Goal: Transaction & Acquisition: Purchase product/service

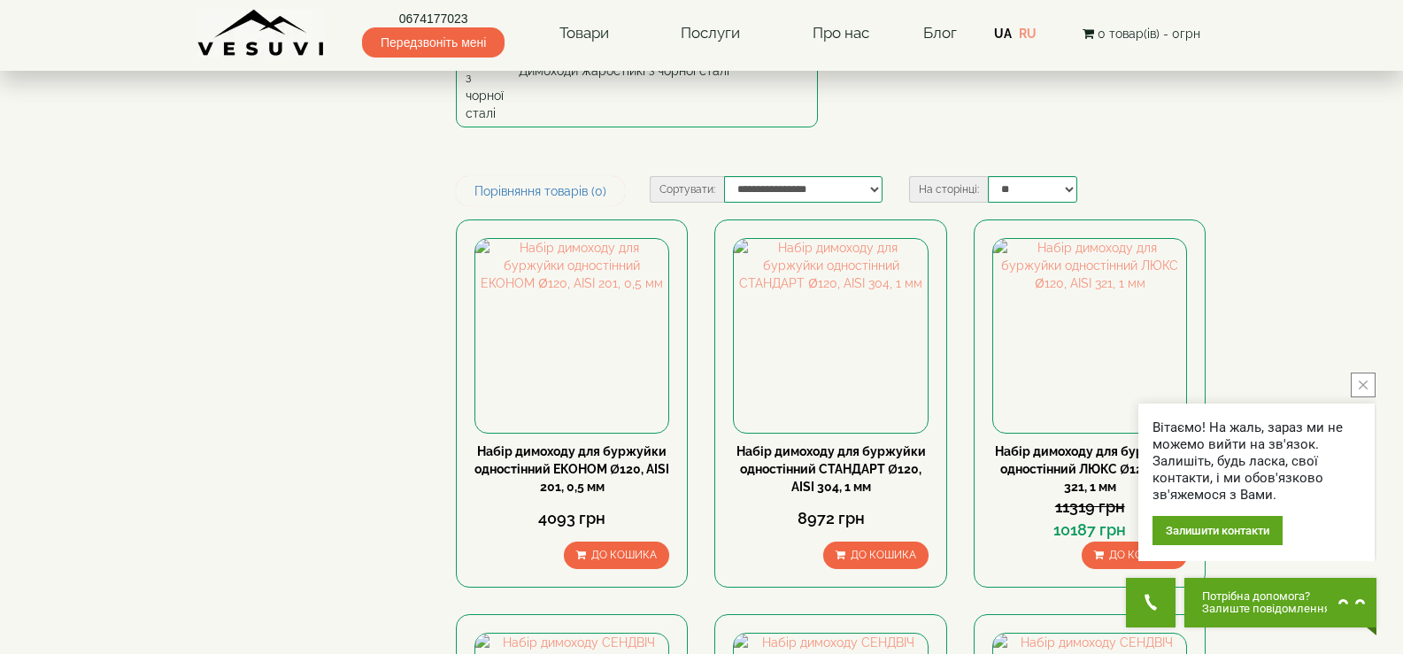
scroll to position [177, 0]
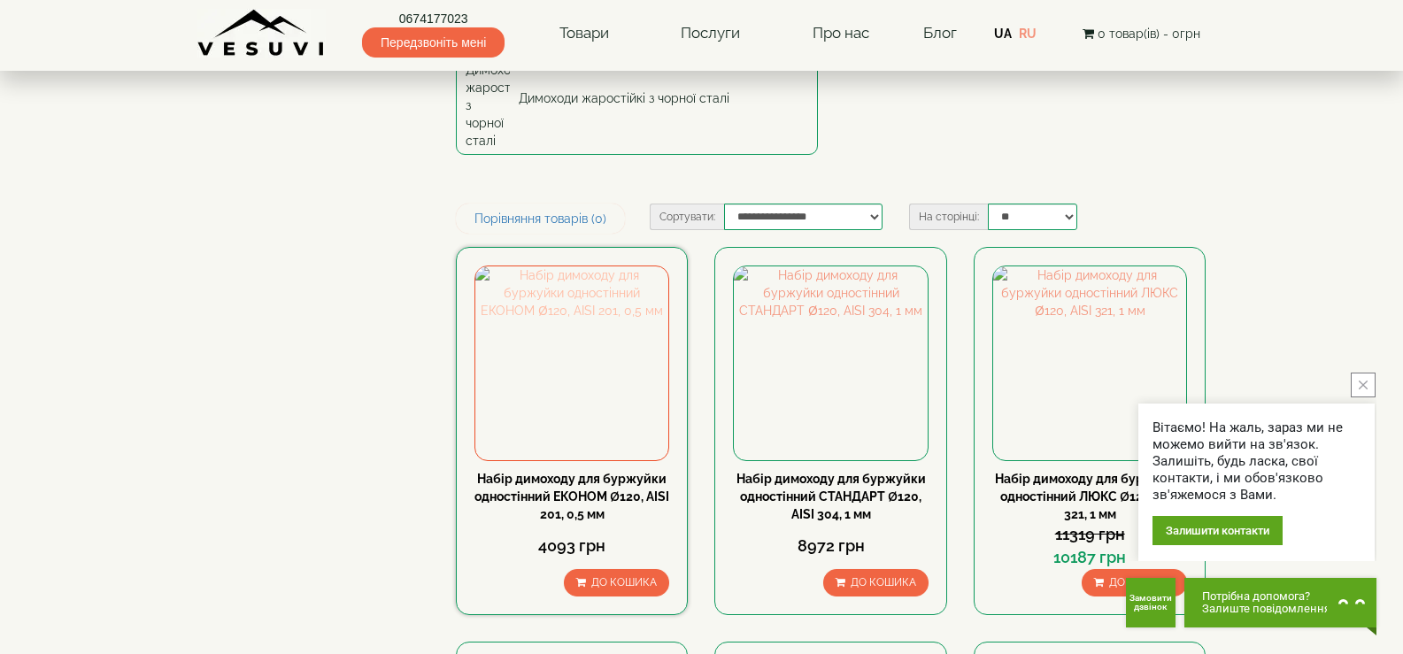
click at [559, 343] on img at bounding box center [571, 362] width 193 height 193
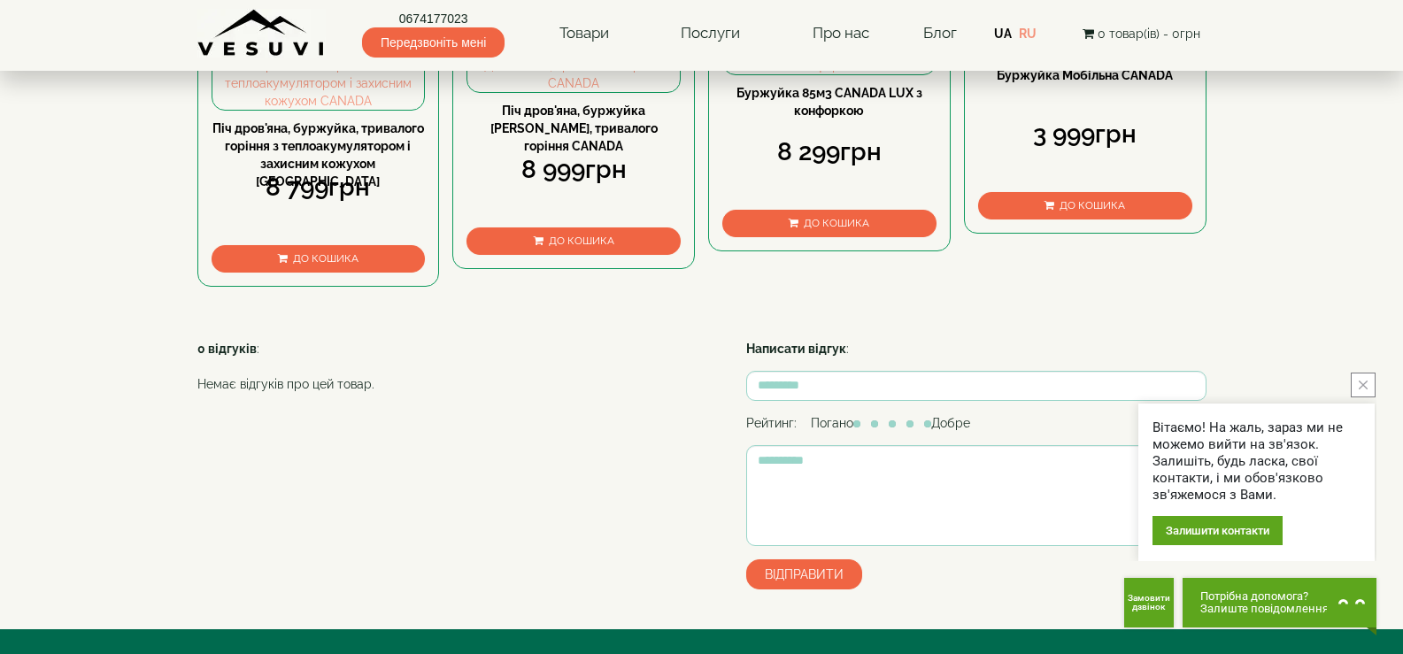
scroll to position [797, 0]
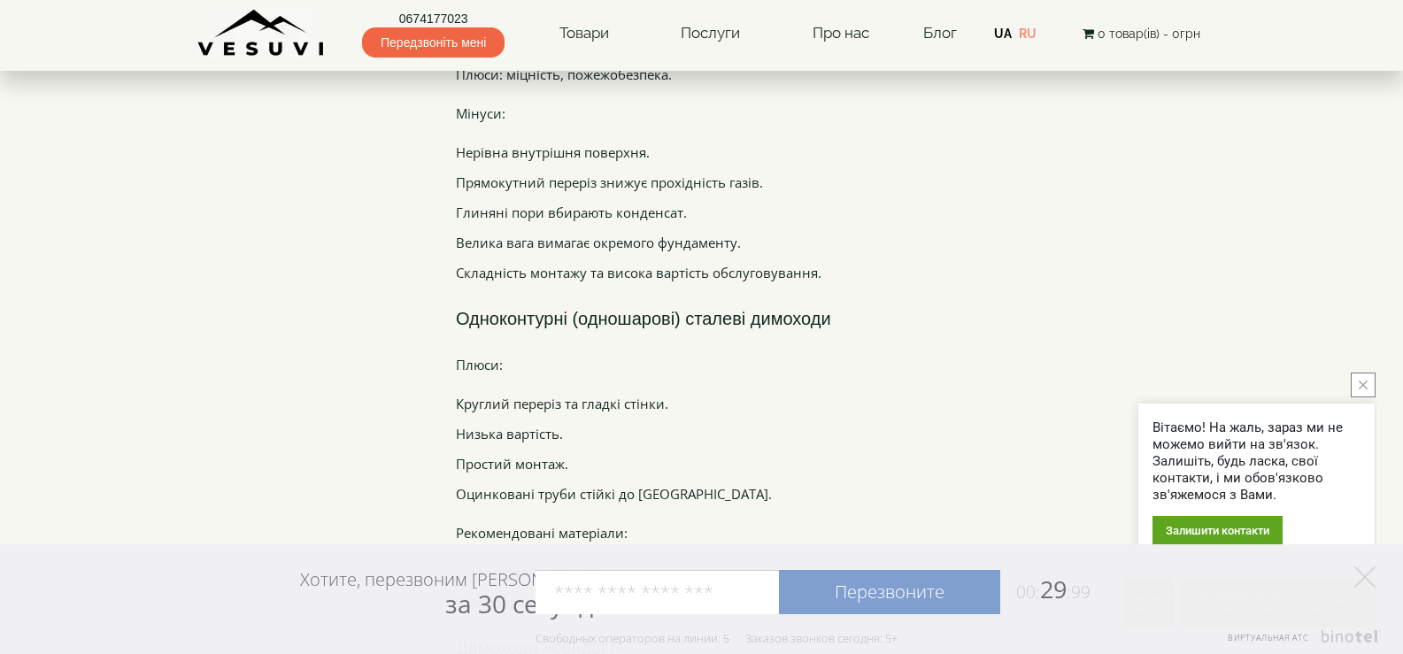
scroll to position [2793, 0]
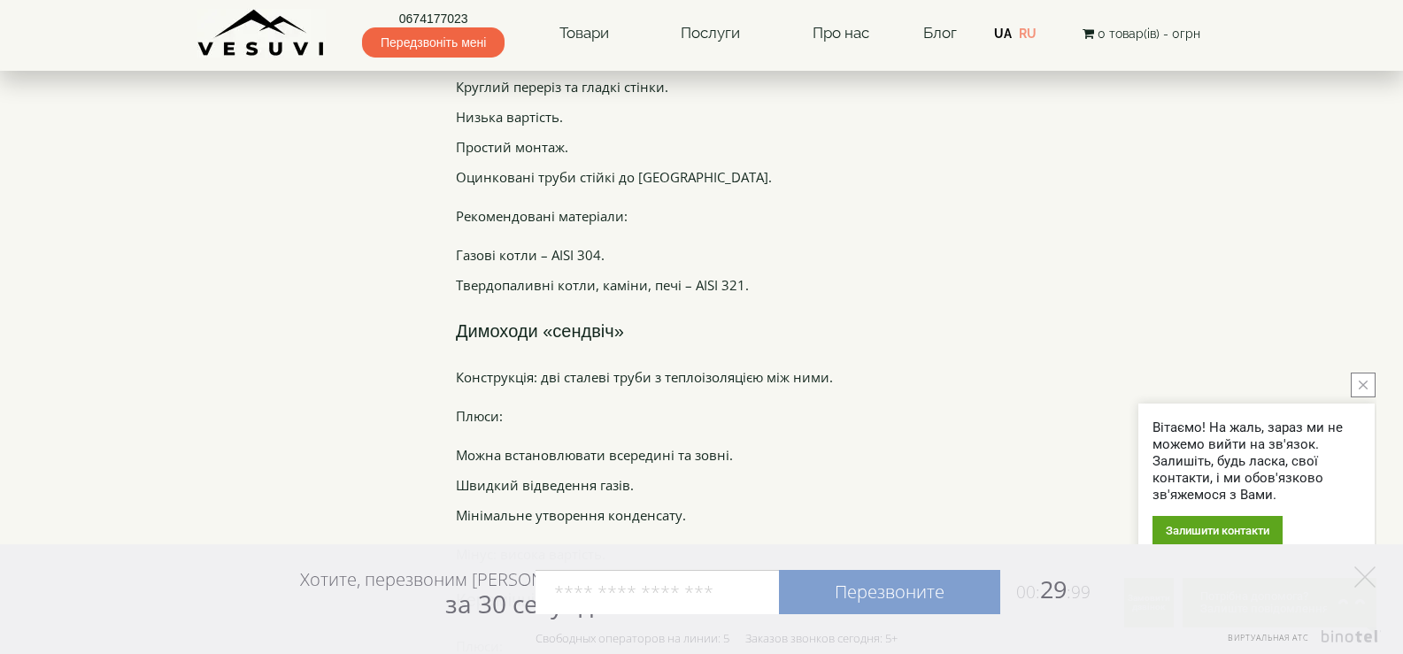
drag, startPoint x: 1406, startPoint y: 372, endPoint x: 842, endPoint y: 351, distance: 564.3
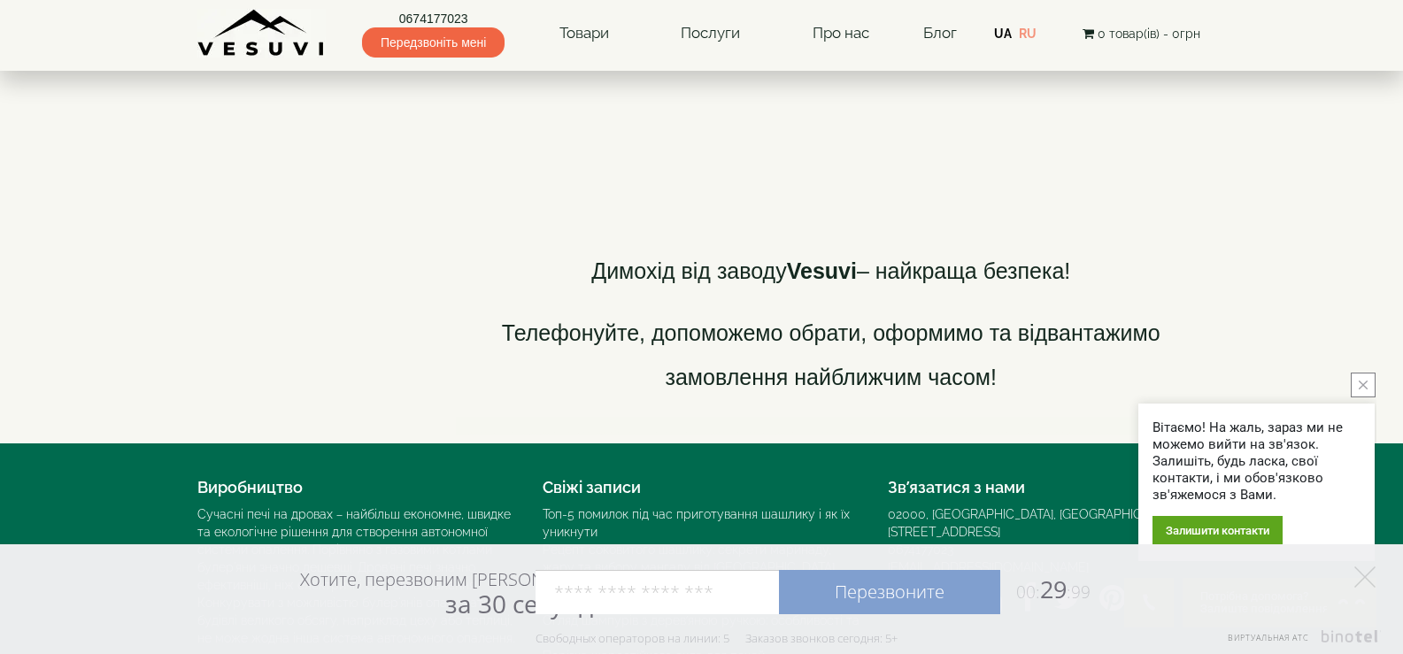
scroll to position [4190, 0]
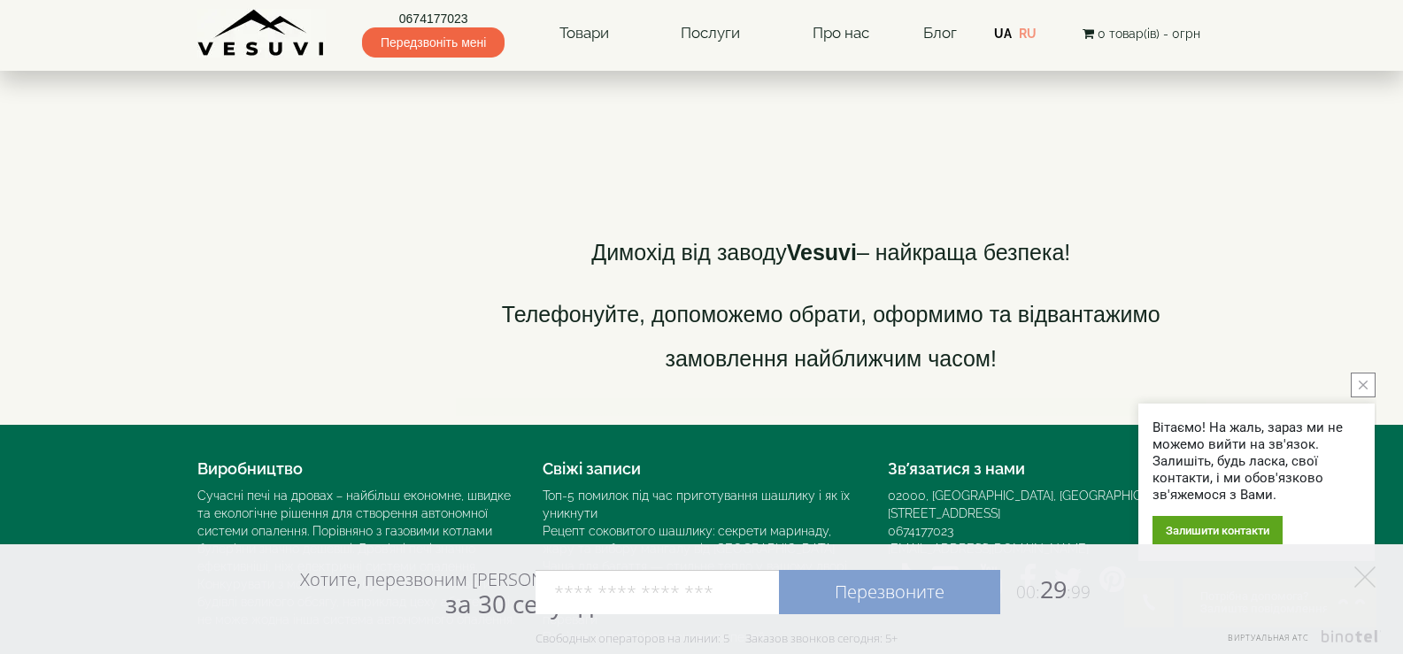
click at [1369, 390] on button "close button" at bounding box center [1363, 385] width 25 height 25
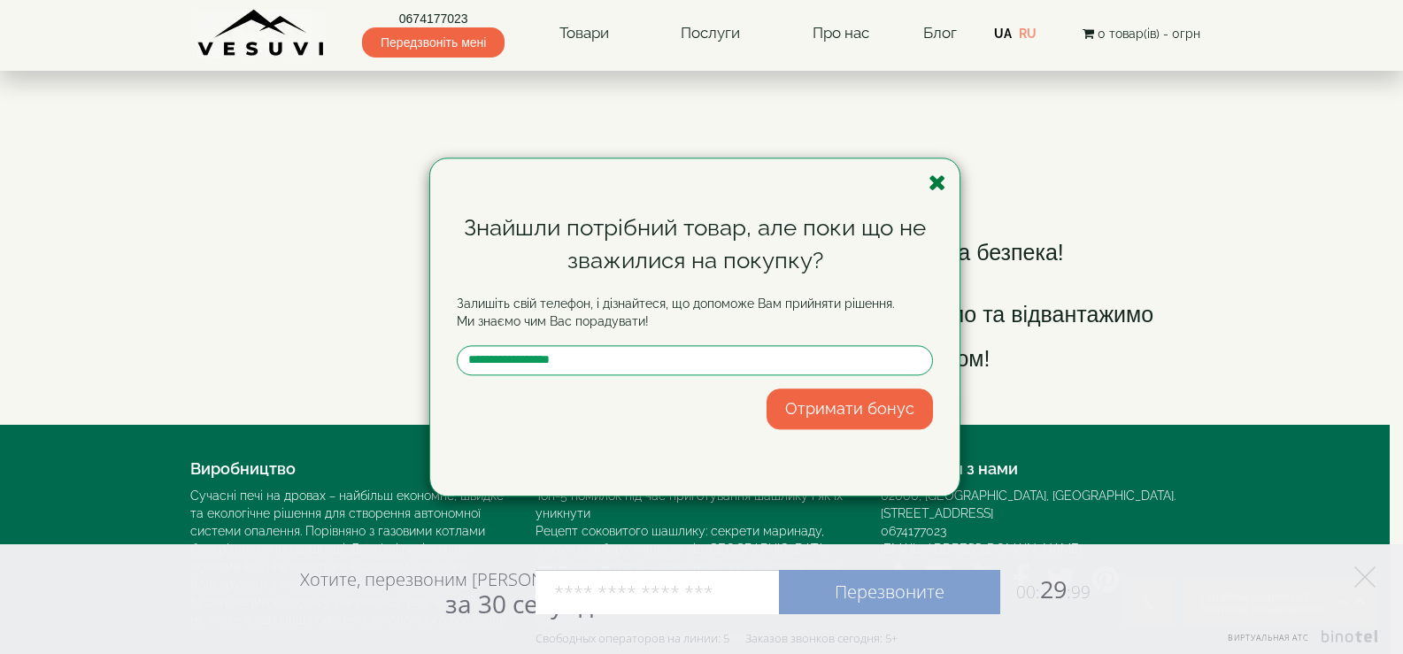
click at [942, 178] on icon "button" at bounding box center [938, 183] width 18 height 22
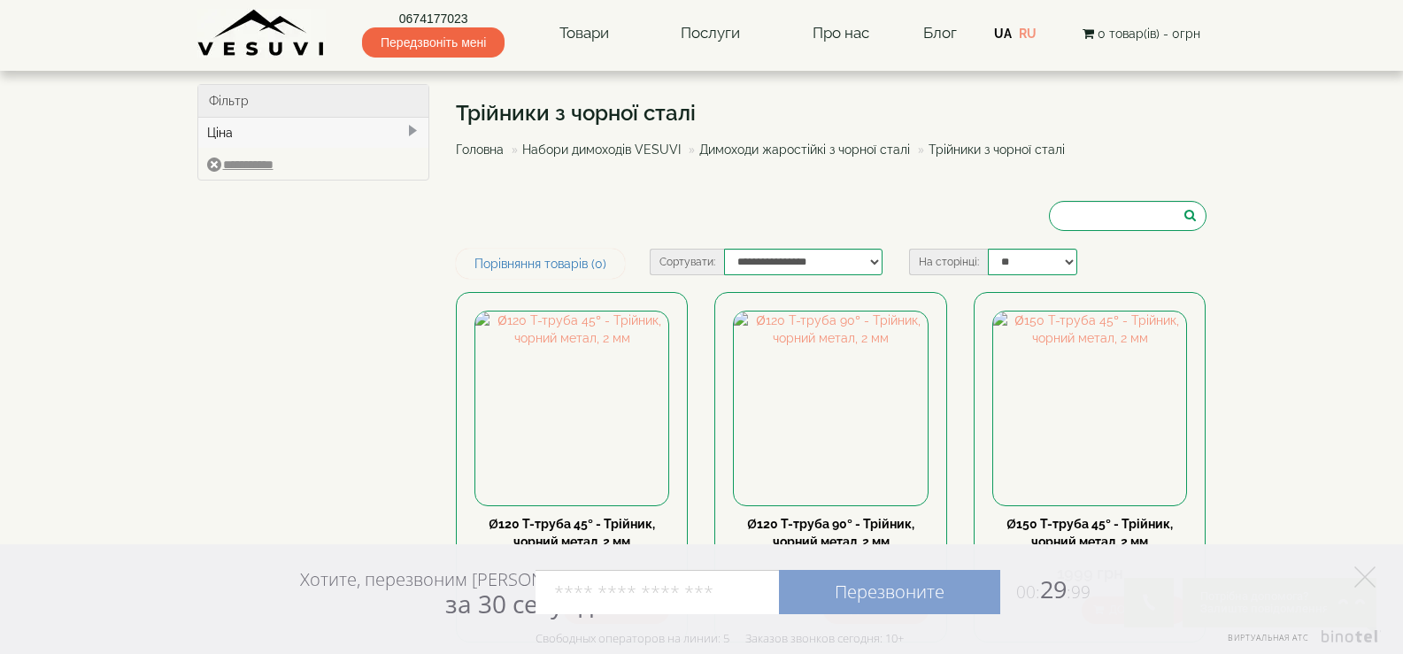
click at [606, 148] on link "Набори димоходів VESUVI" at bounding box center [601, 150] width 158 height 14
